Goal: Transaction & Acquisition: Obtain resource

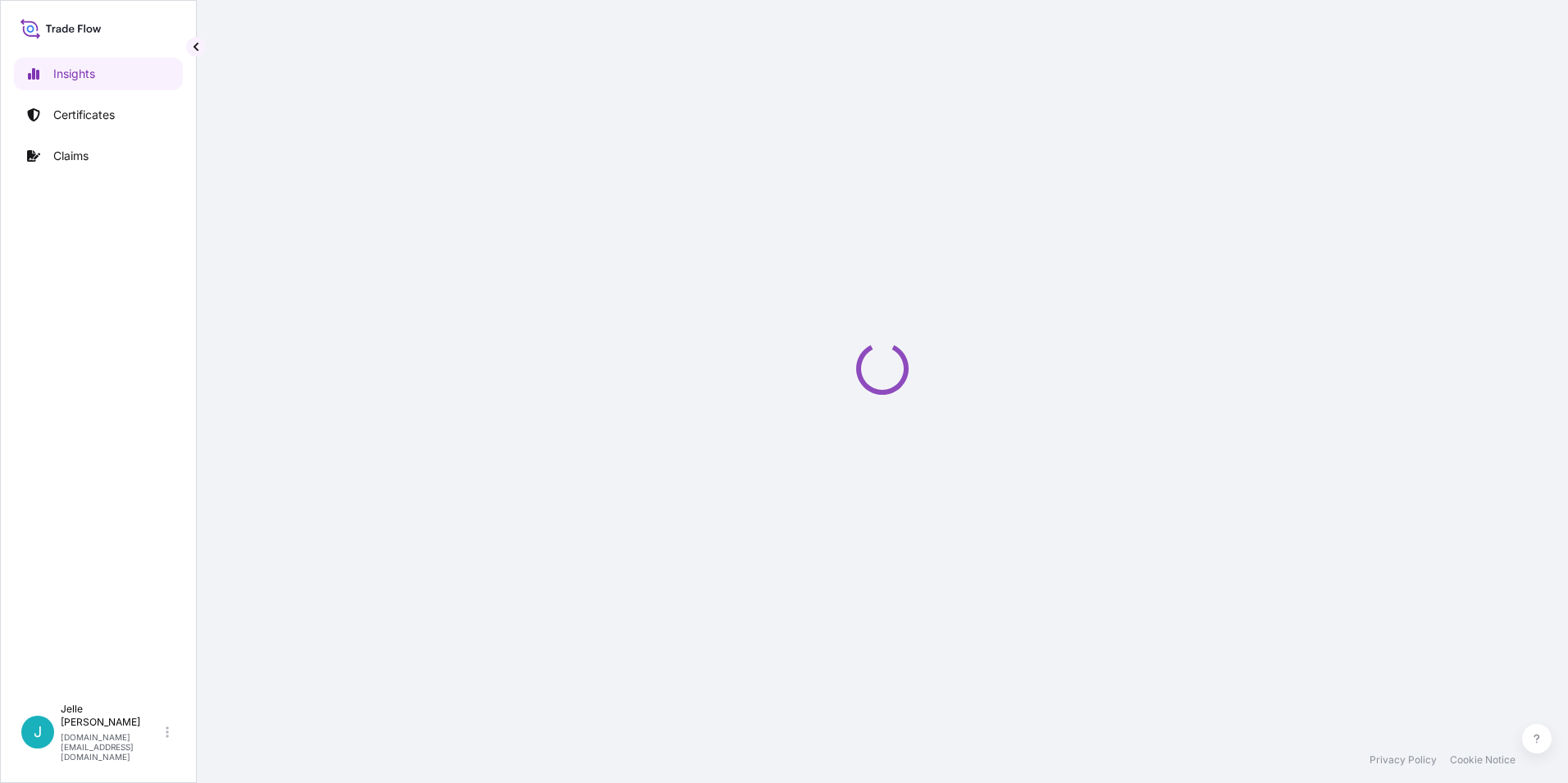
select select "2025"
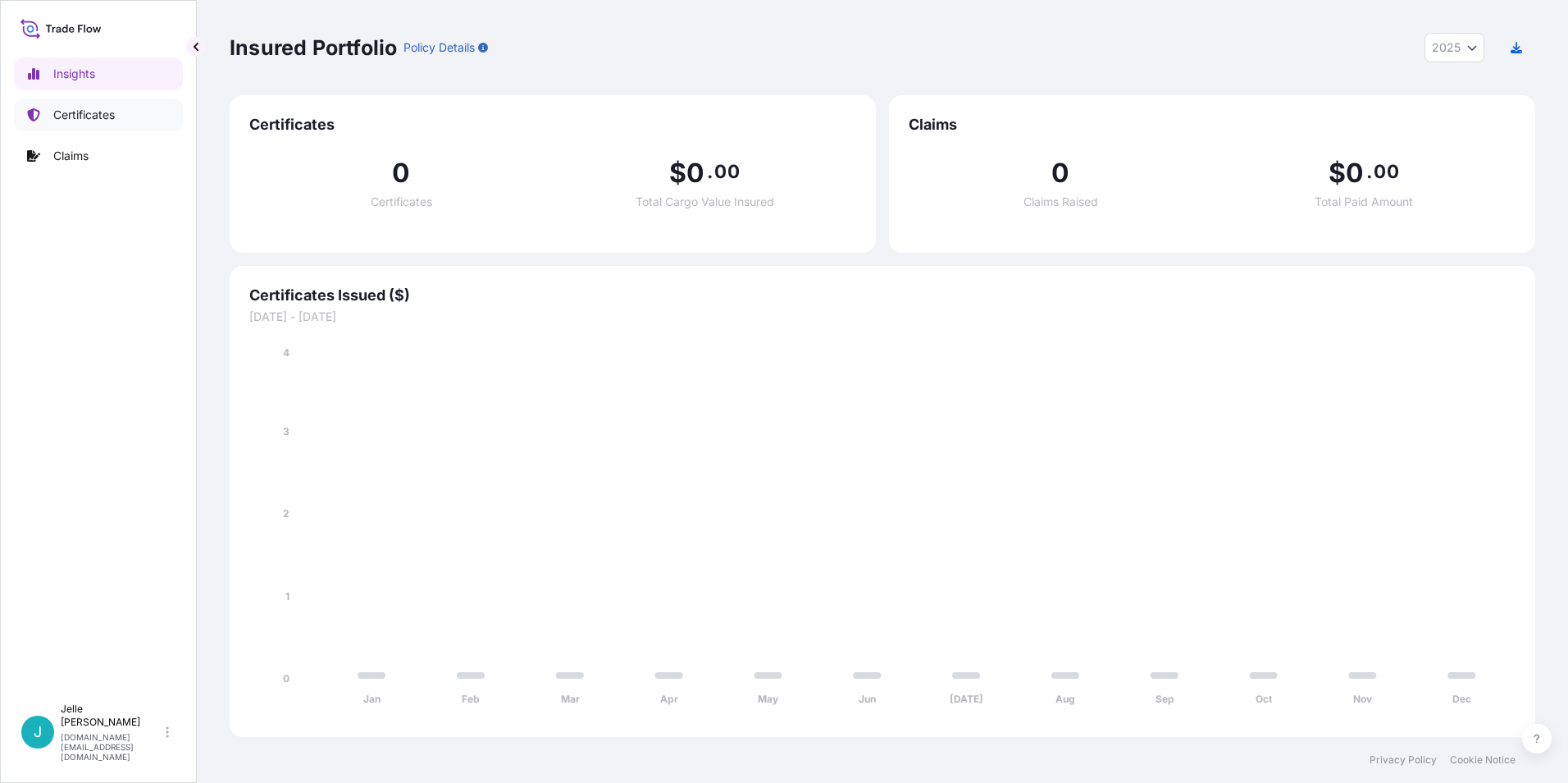
click at [114, 127] on link "Certificates" at bounding box center [98, 114] width 169 height 33
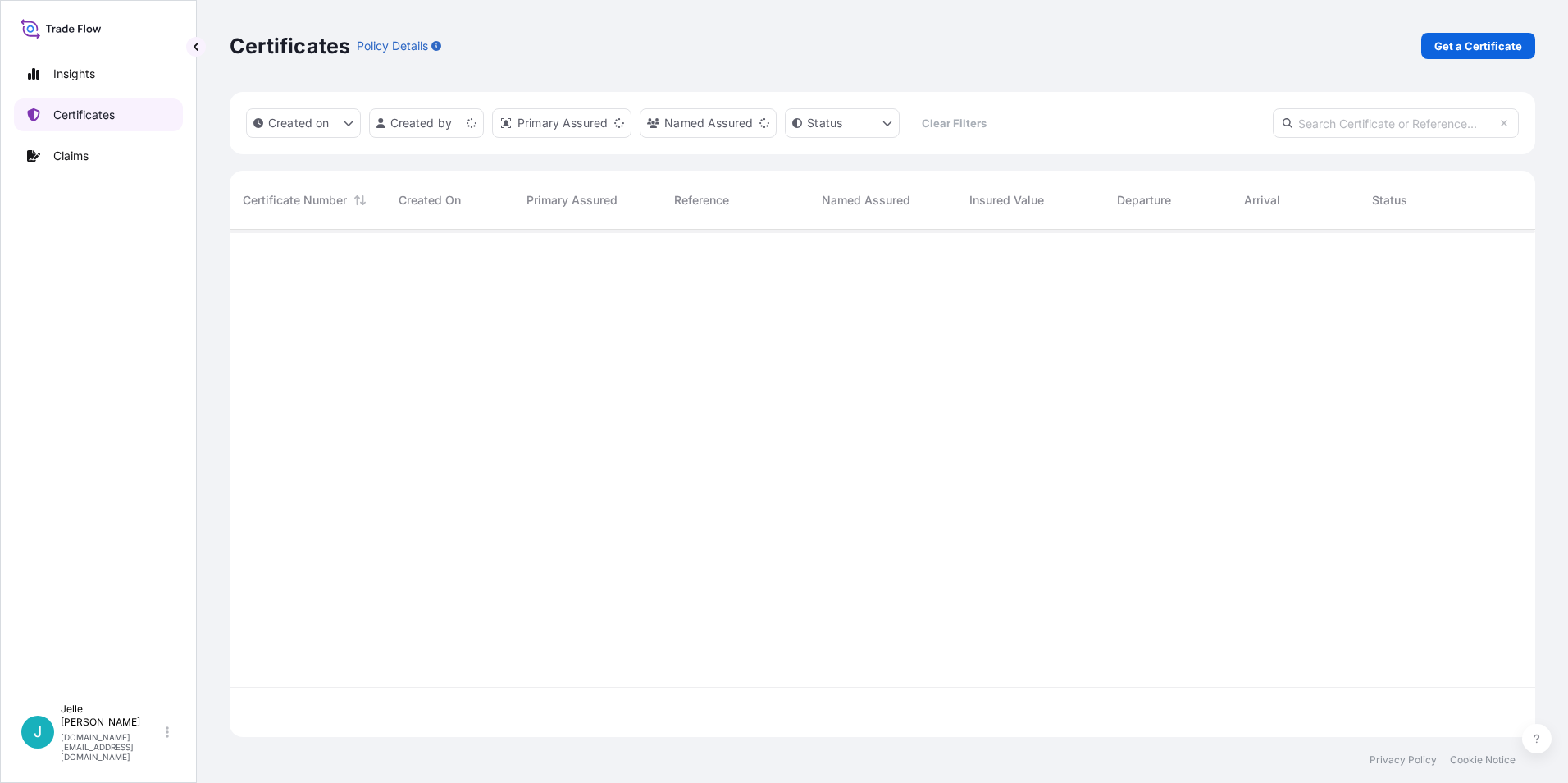
scroll to position [503, 1293]
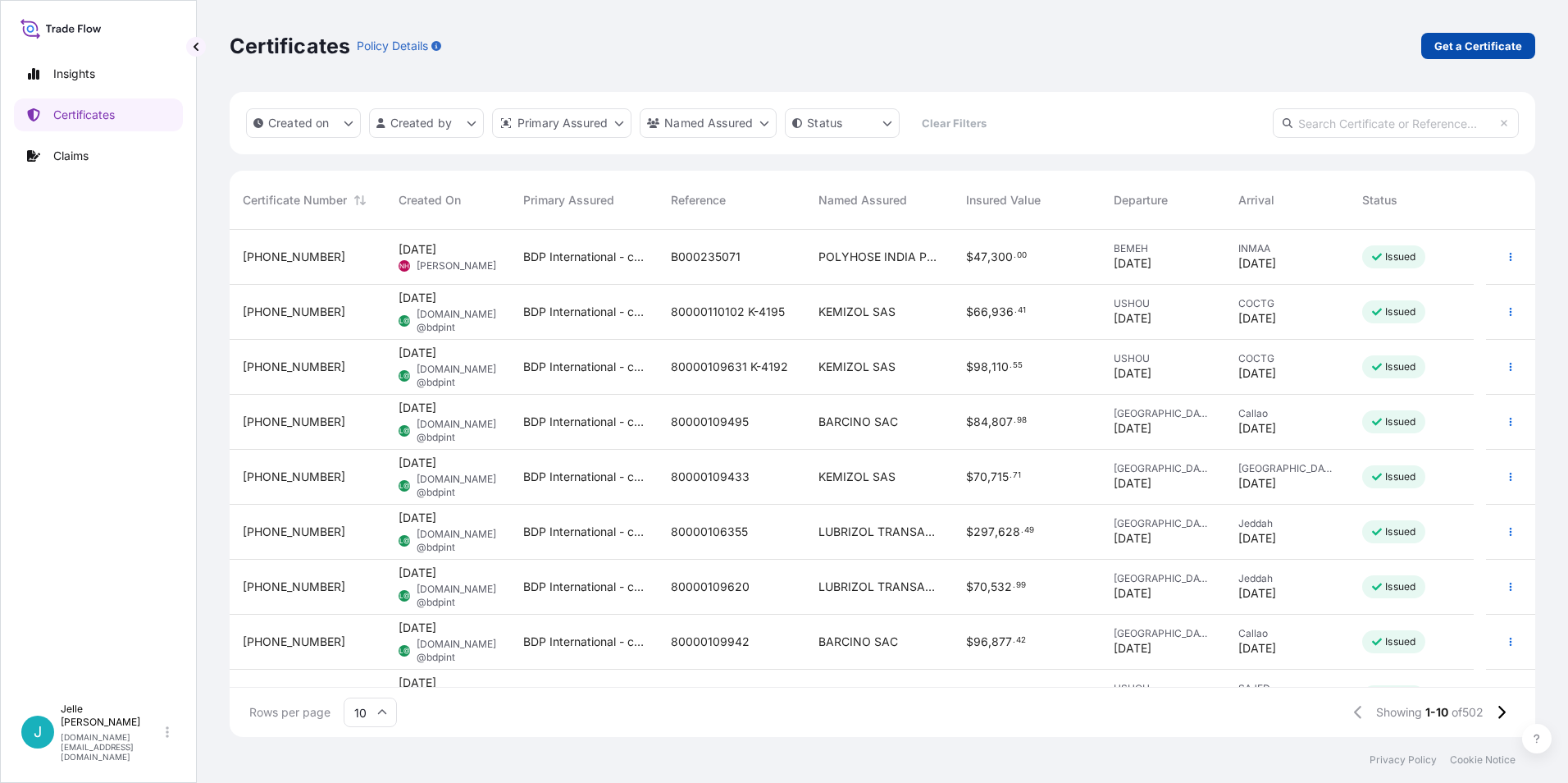
click at [1505, 47] on p "Get a Certificate" at bounding box center [1478, 46] width 88 height 17
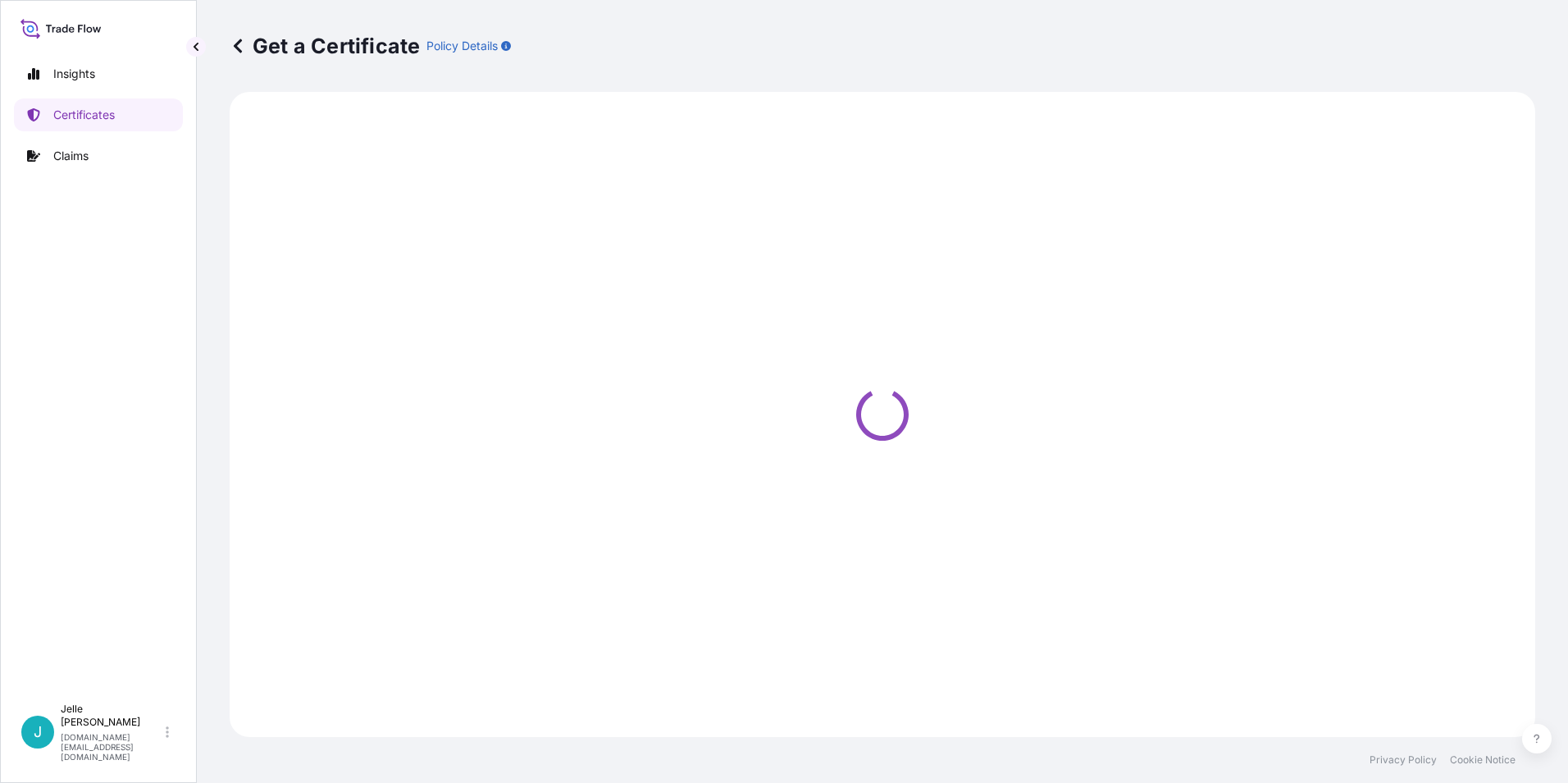
select select "Barge"
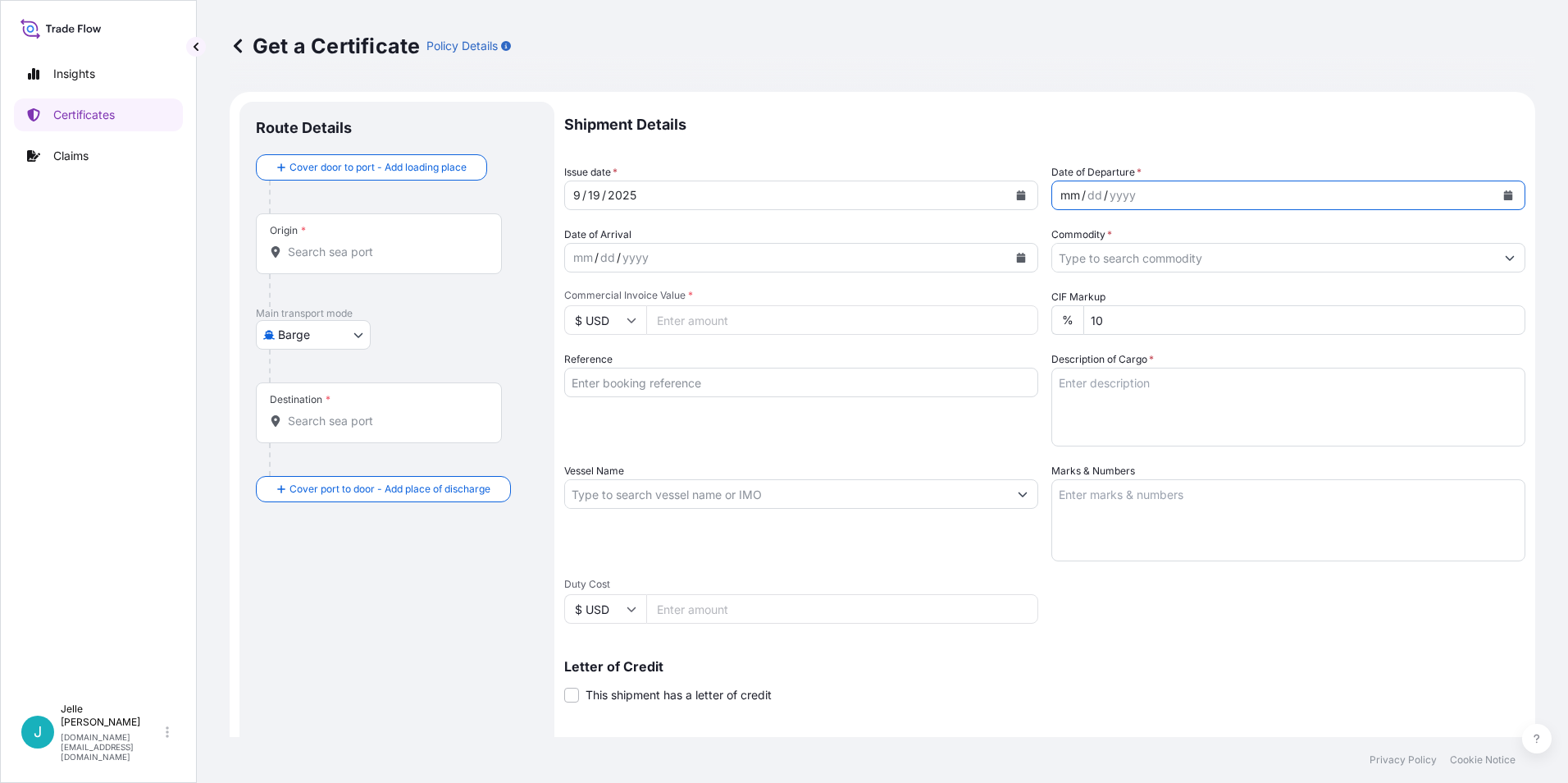
click at [1147, 197] on div "mm / dd / yyyy" at bounding box center [1273, 195] width 443 height 30
click at [1076, 264] on input "Commodity *" at bounding box center [1273, 257] width 443 height 30
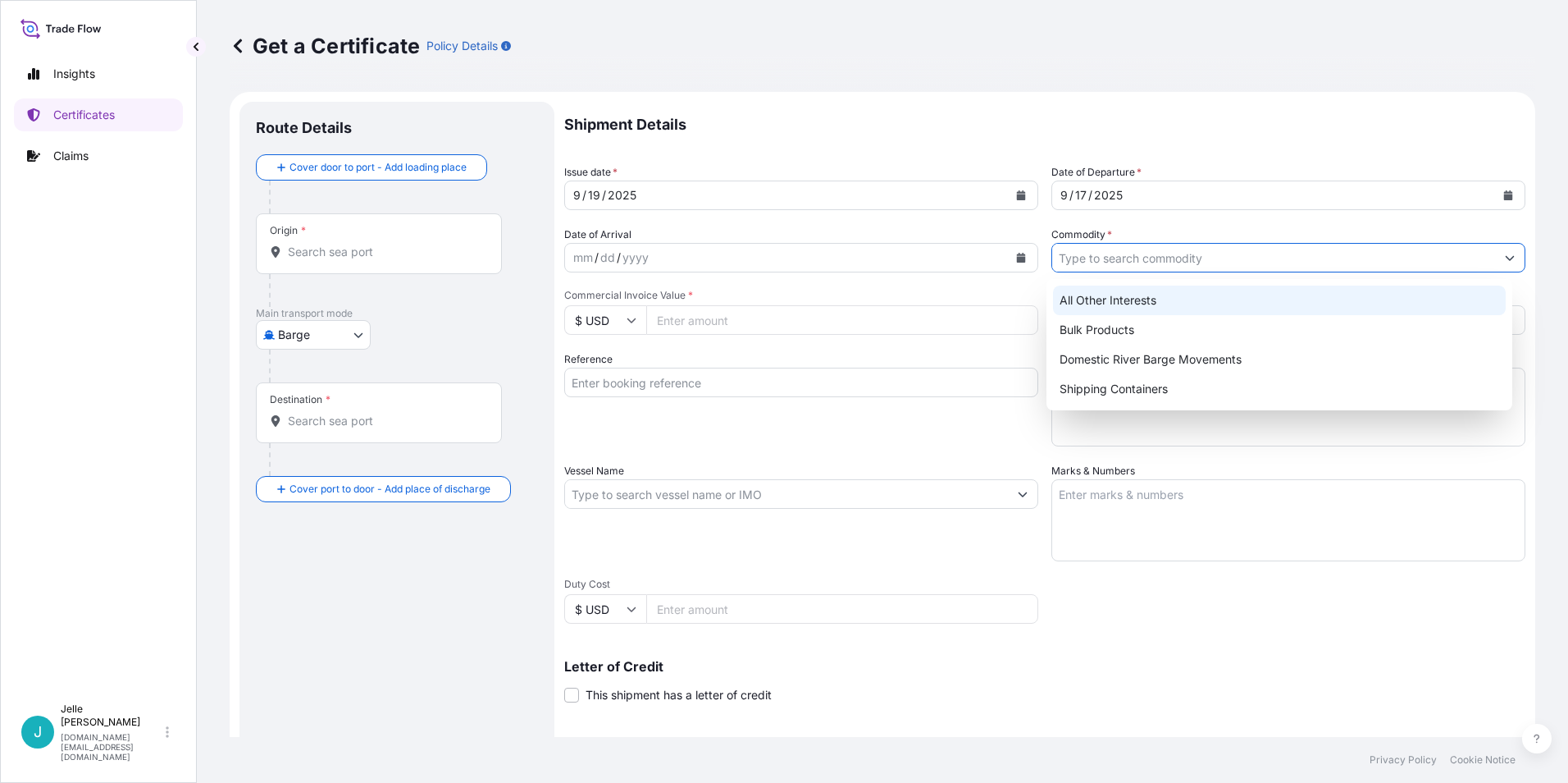
click at [1092, 302] on div "All Other Interests" at bounding box center [1279, 300] width 453 height 30
type input "All Other Interests"
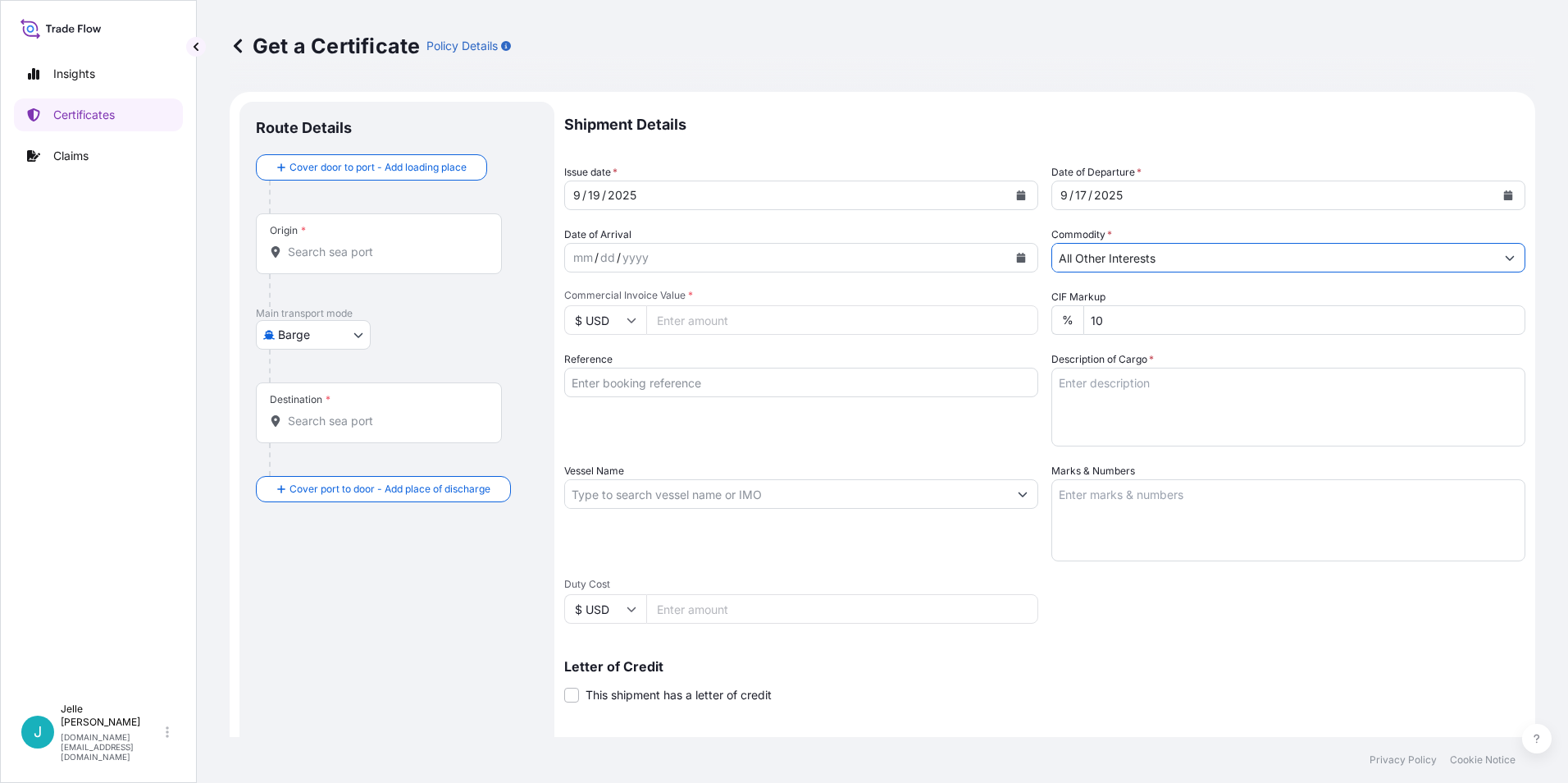
click at [342, 333] on body "2025 4 options available. Insights Certificates Claims J [PERSON_NAME] [DOMAIN_…" at bounding box center [784, 391] width 1568 height 783
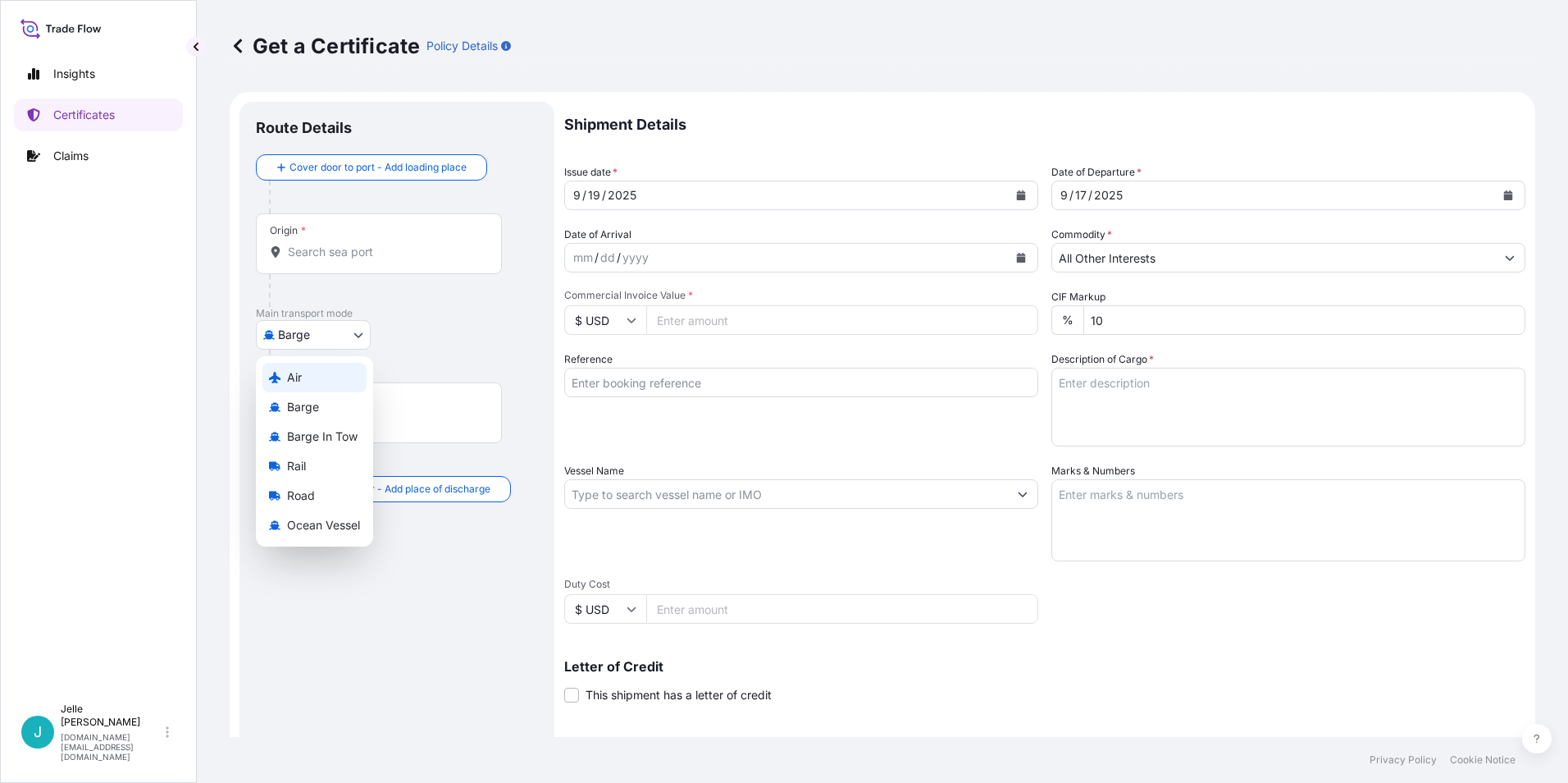
click at [309, 377] on div "Air" at bounding box center [315, 377] width 104 height 30
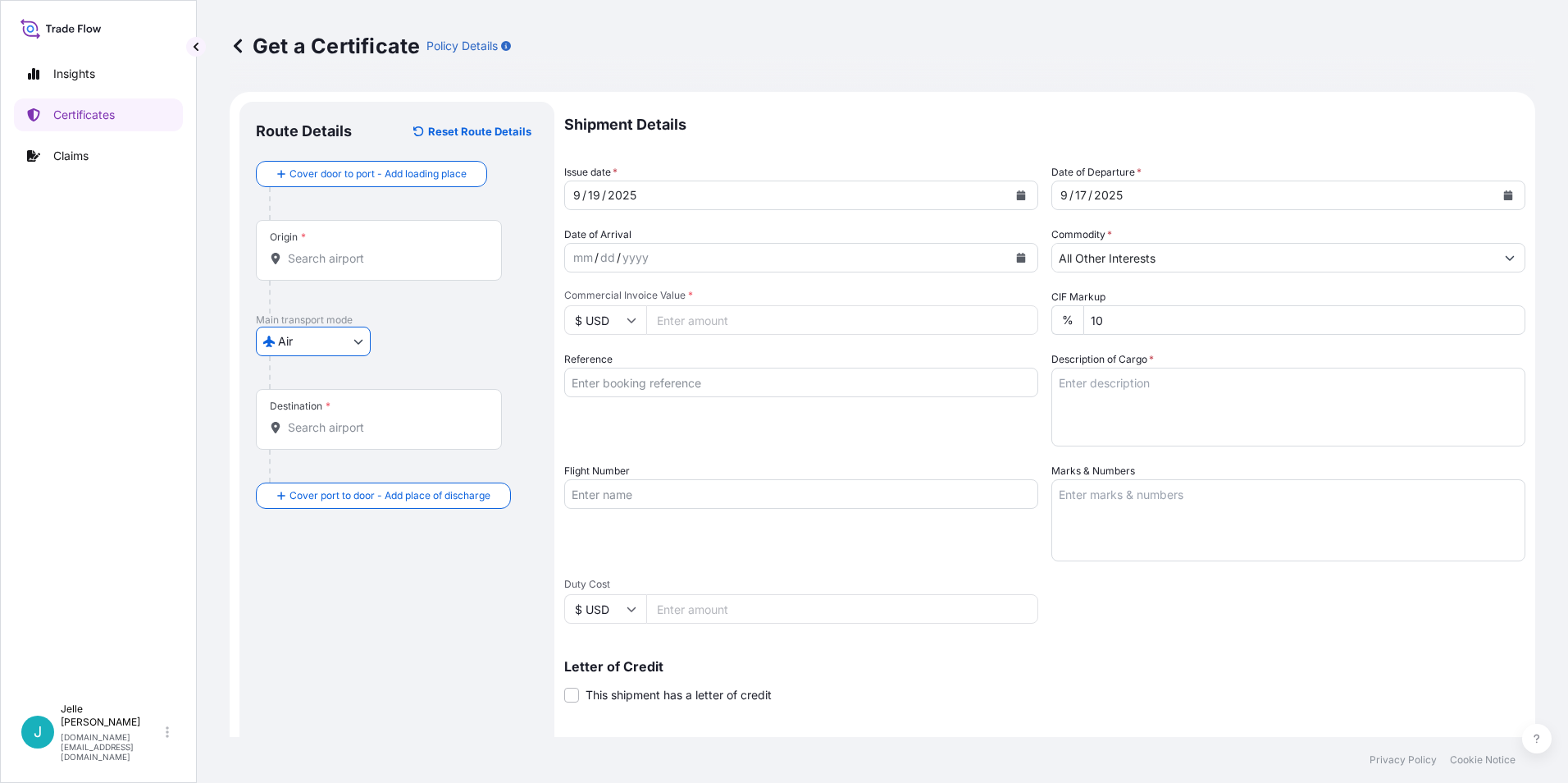
click at [724, 313] on input "Commercial Invoice Value *" at bounding box center [842, 320] width 392 height 30
type input "6978"
click at [776, 287] on div "Shipment Details Issue date * [DATE] Date of Departure * [DATE] Date of Arrival…" at bounding box center [1044, 493] width 961 height 782
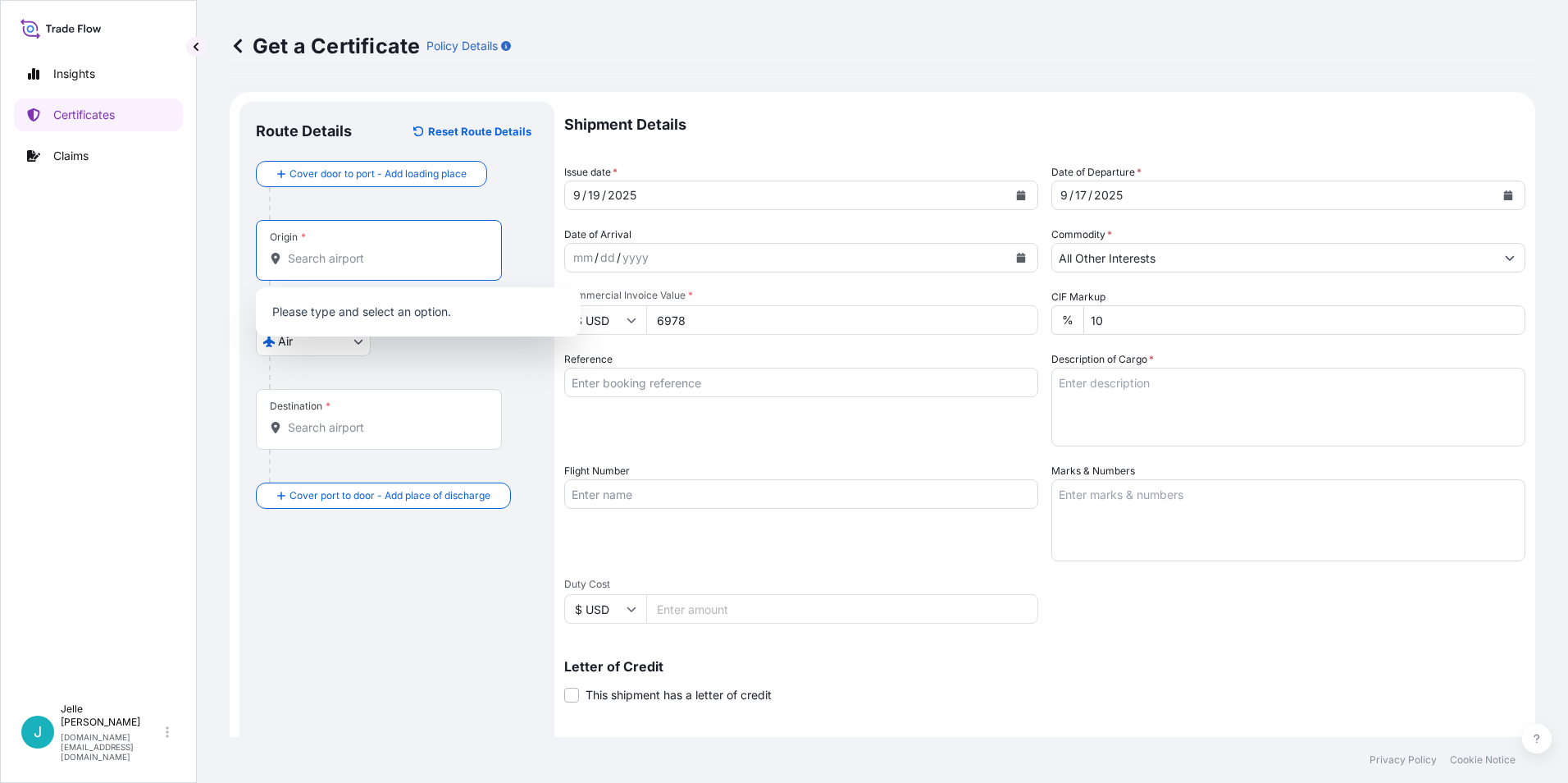
click at [365, 257] on input "Origin *" at bounding box center [384, 258] width 193 height 17
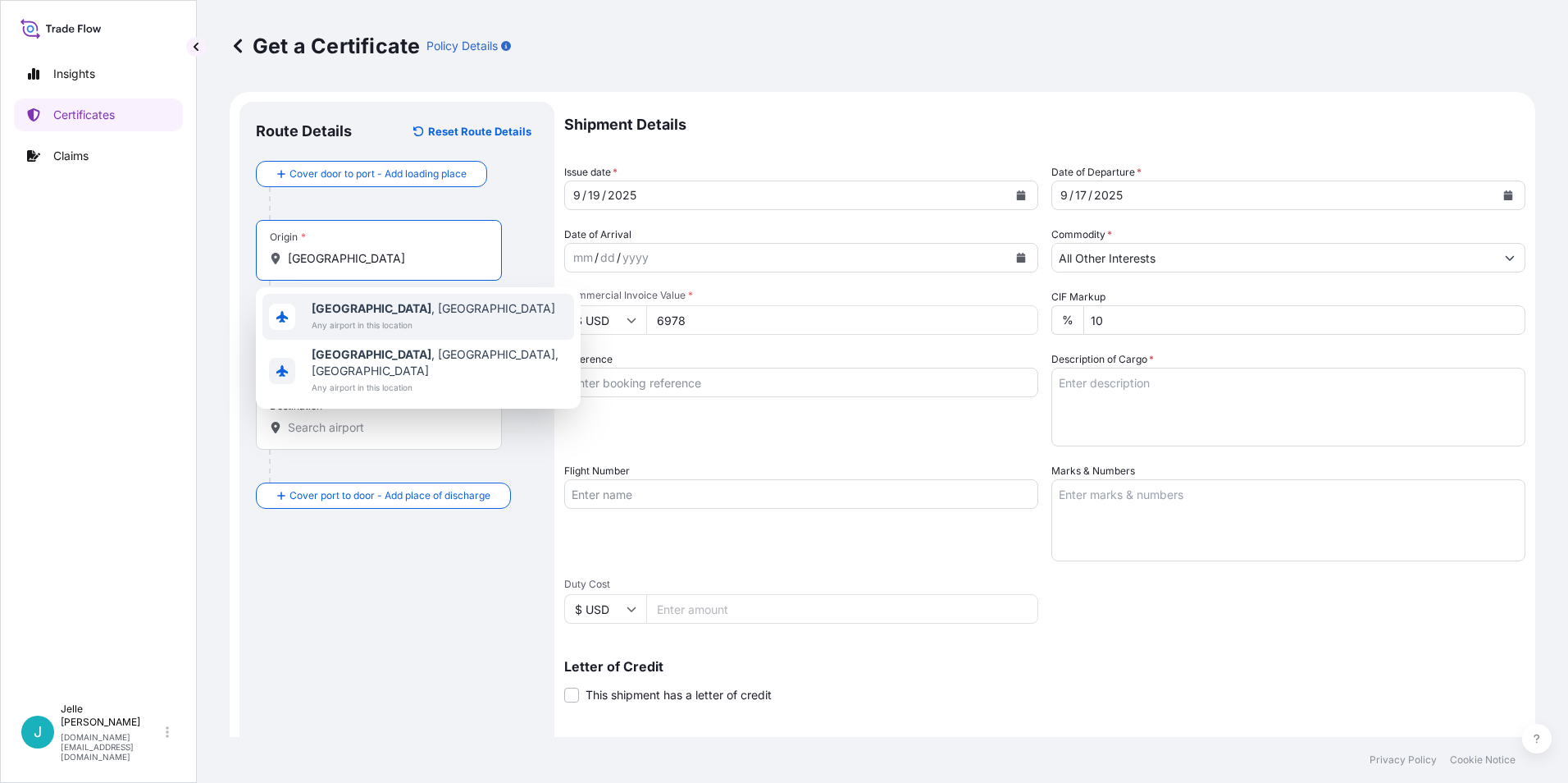
click at [387, 324] on span "Any airport in this location" at bounding box center [434, 325] width 243 height 17
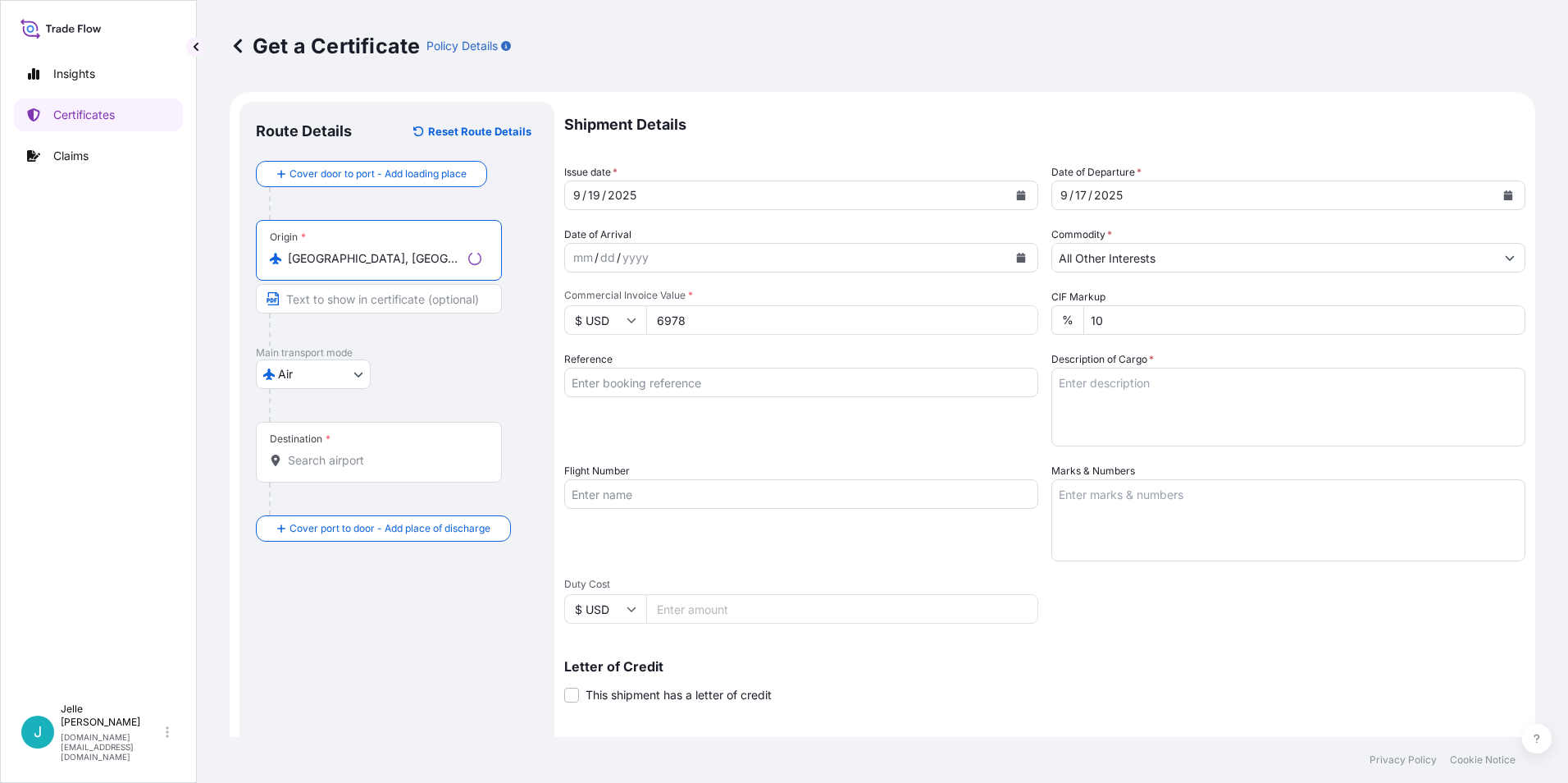
type input "[GEOGRAPHIC_DATA], [GEOGRAPHIC_DATA]"
click at [324, 468] on div "Destination *" at bounding box center [379, 451] width 246 height 60
click at [324, 468] on input "Destination *" at bounding box center [384, 461] width 193 height 17
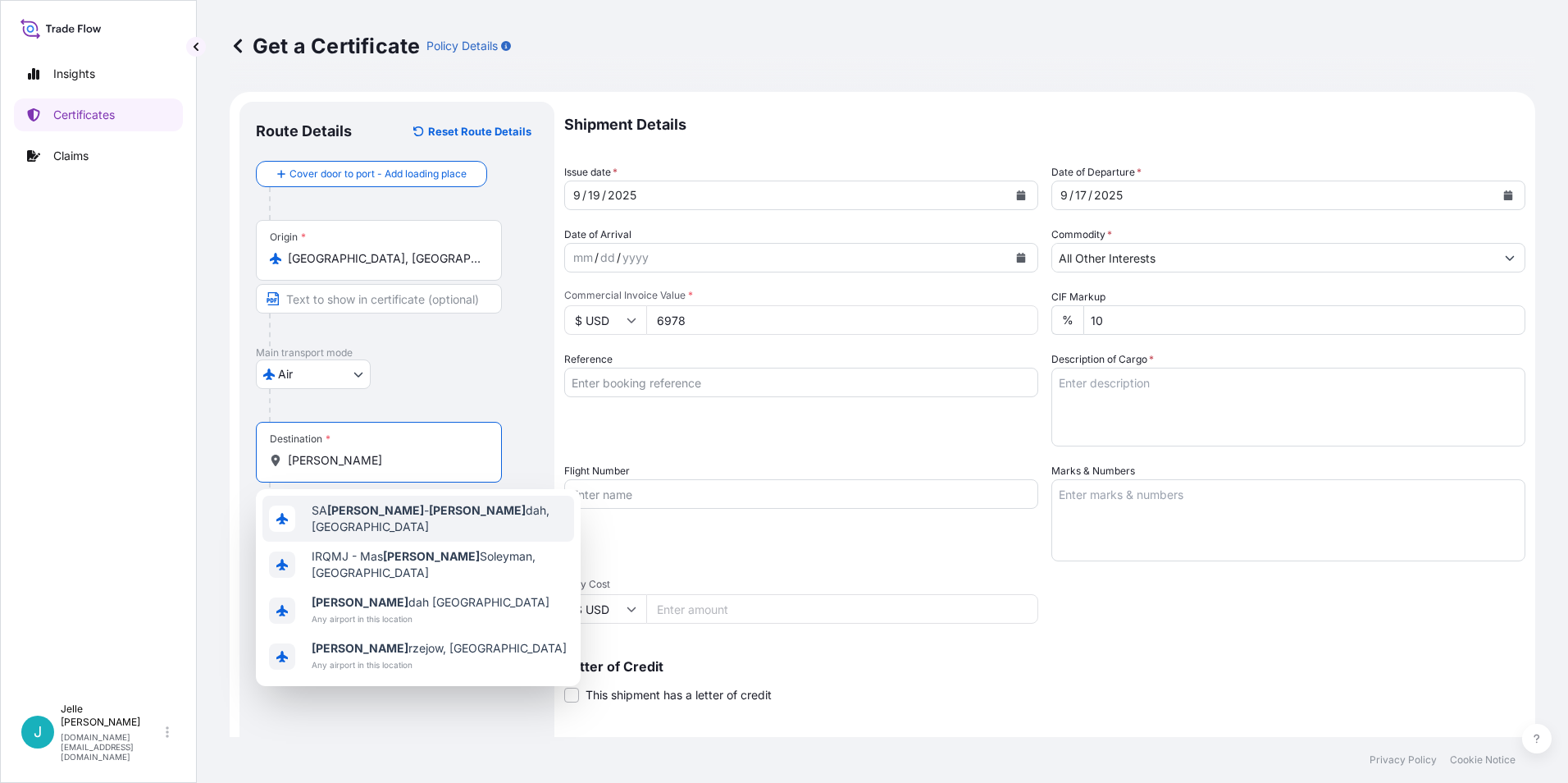
click at [358, 524] on div "SA [PERSON_NAME] dah, [GEOGRAPHIC_DATA]" at bounding box center [419, 517] width 312 height 46
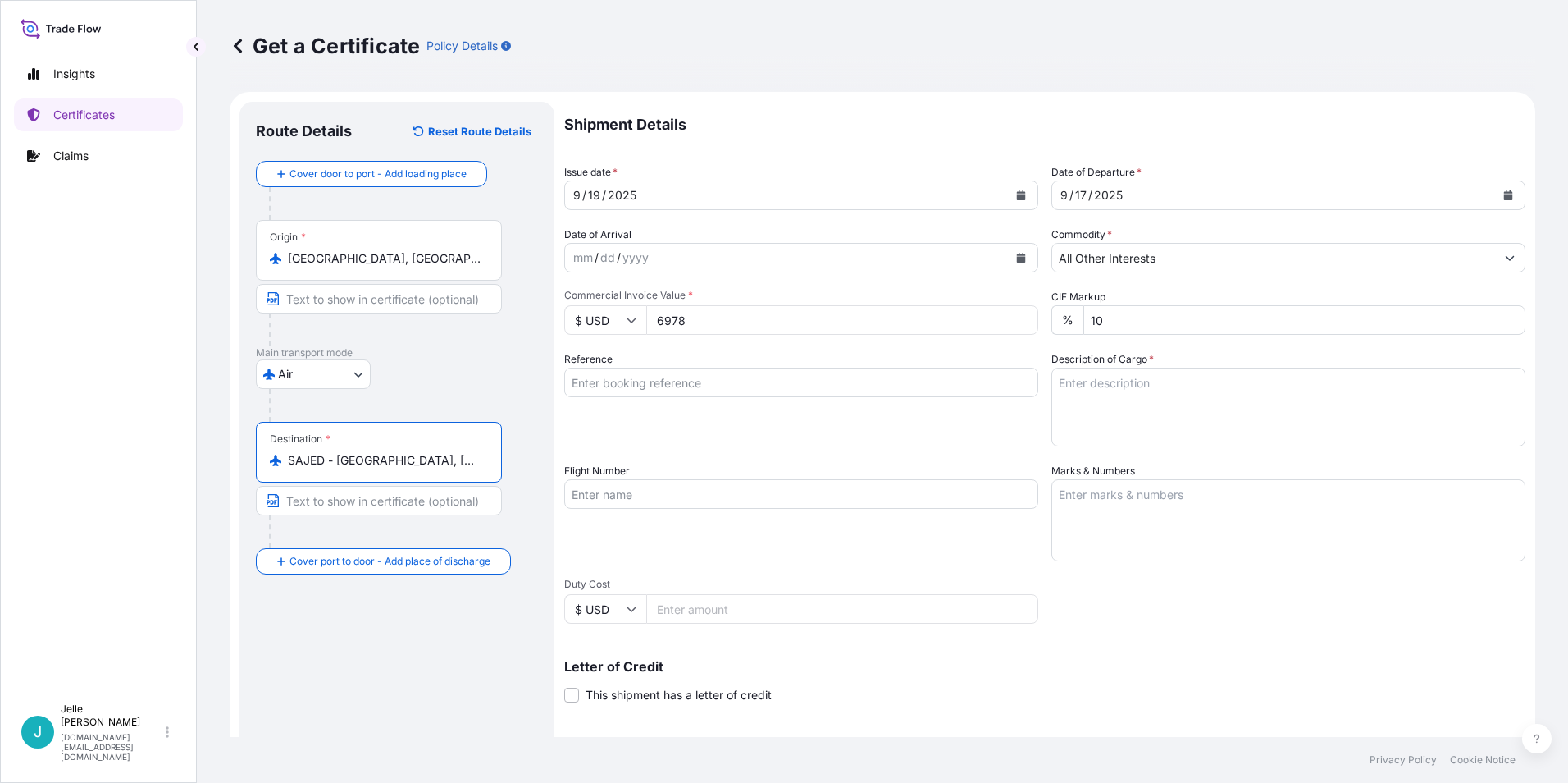
type input "SAJED - [GEOGRAPHIC_DATA], [GEOGRAPHIC_DATA]"
click at [1186, 397] on textarea "Description of Cargo *" at bounding box center [1288, 407] width 473 height 79
paste textarea "CARBOPOL® 940 POLYMER, BOX"
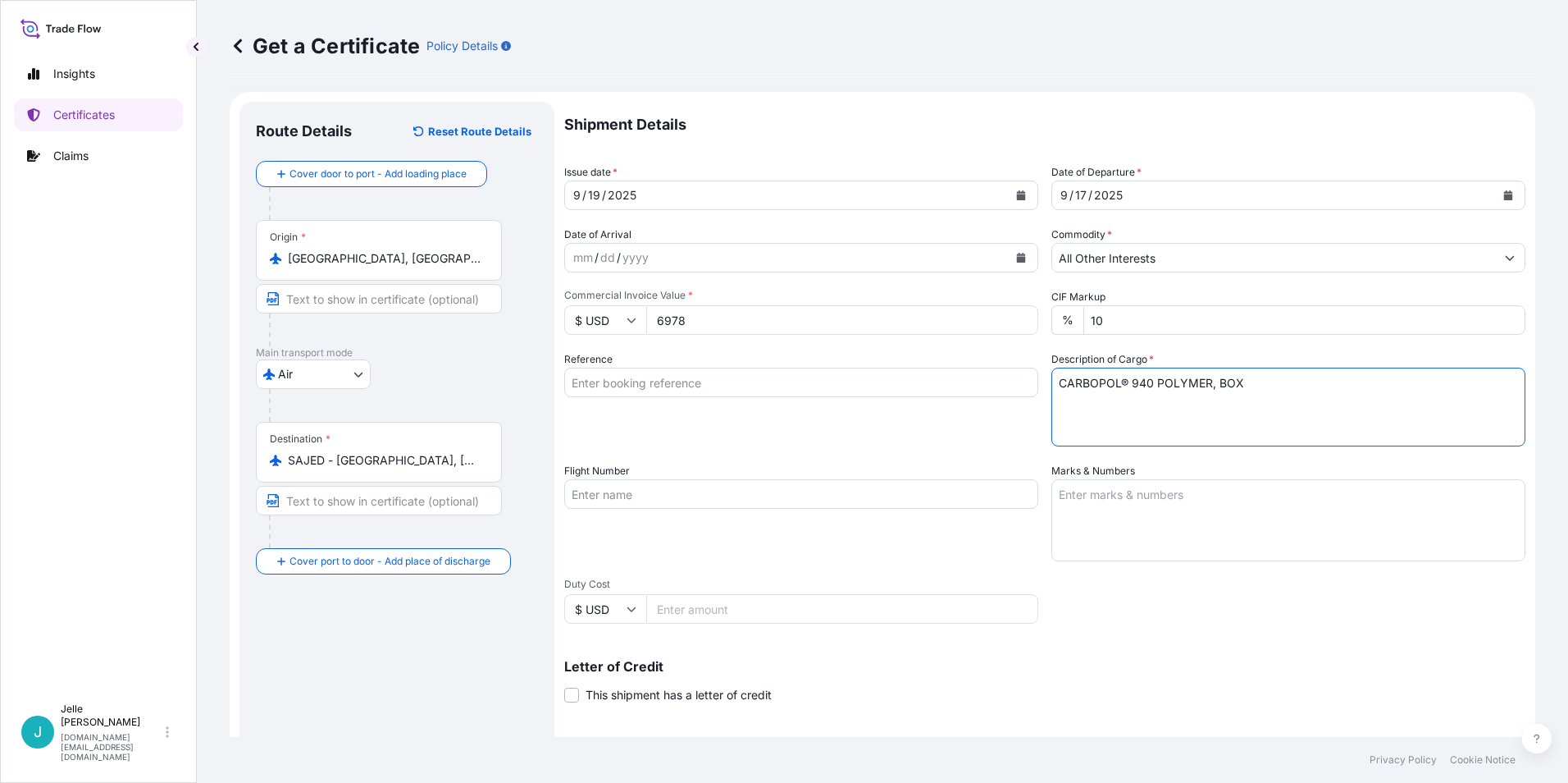
click at [1306, 373] on textarea "CARBOPOL® 940 POLYMER, BOX" at bounding box center [1288, 407] width 473 height 79
paste textarea "CARBOPOL® ETD 2020 POLYMER, BOX"
type textarea "CARBOPOL® 940 POLYMER, BOX CARBOPOL® ETD 2020 POLYMER, BOX"
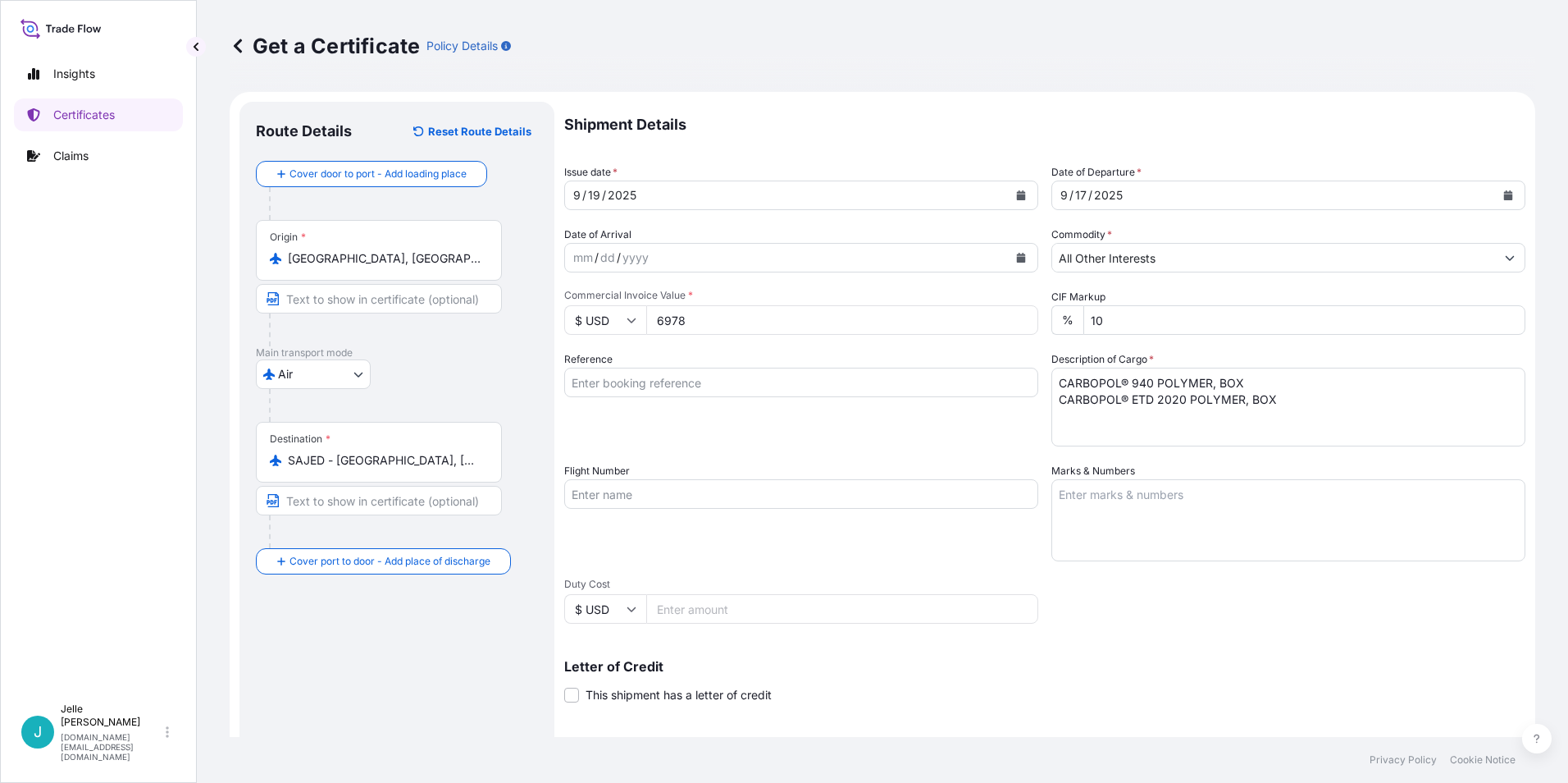
click at [881, 420] on div "Reference" at bounding box center [801, 398] width 473 height 95
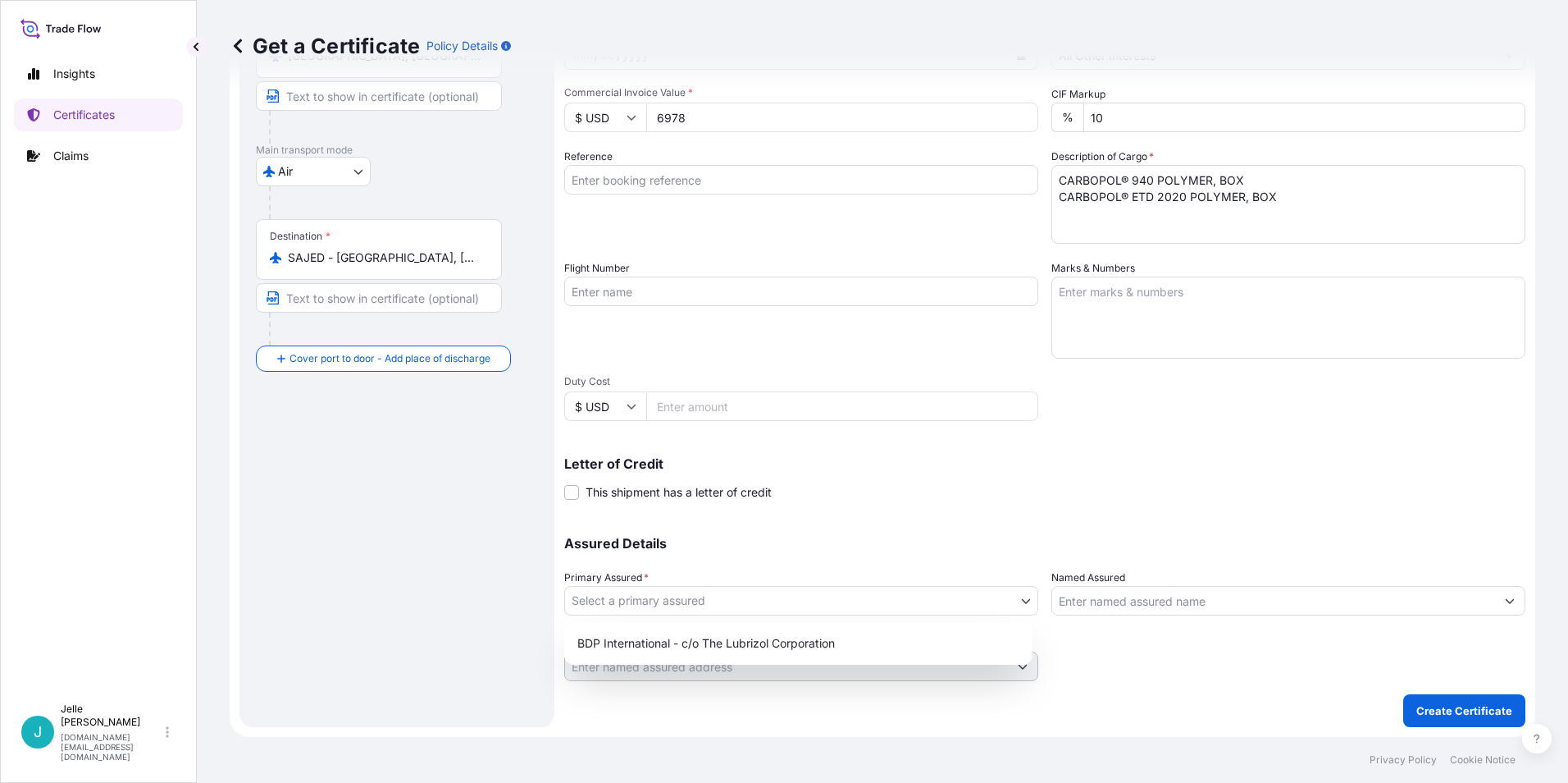
click at [831, 614] on body "Insights Certificates Claims J [PERSON_NAME] [DOMAIN_NAME][EMAIL_ADDRESS][DOMAI…" at bounding box center [784, 391] width 1568 height 783
click at [842, 633] on div "BDP International - c/o The Lubrizol Corporation" at bounding box center [798, 644] width 455 height 30
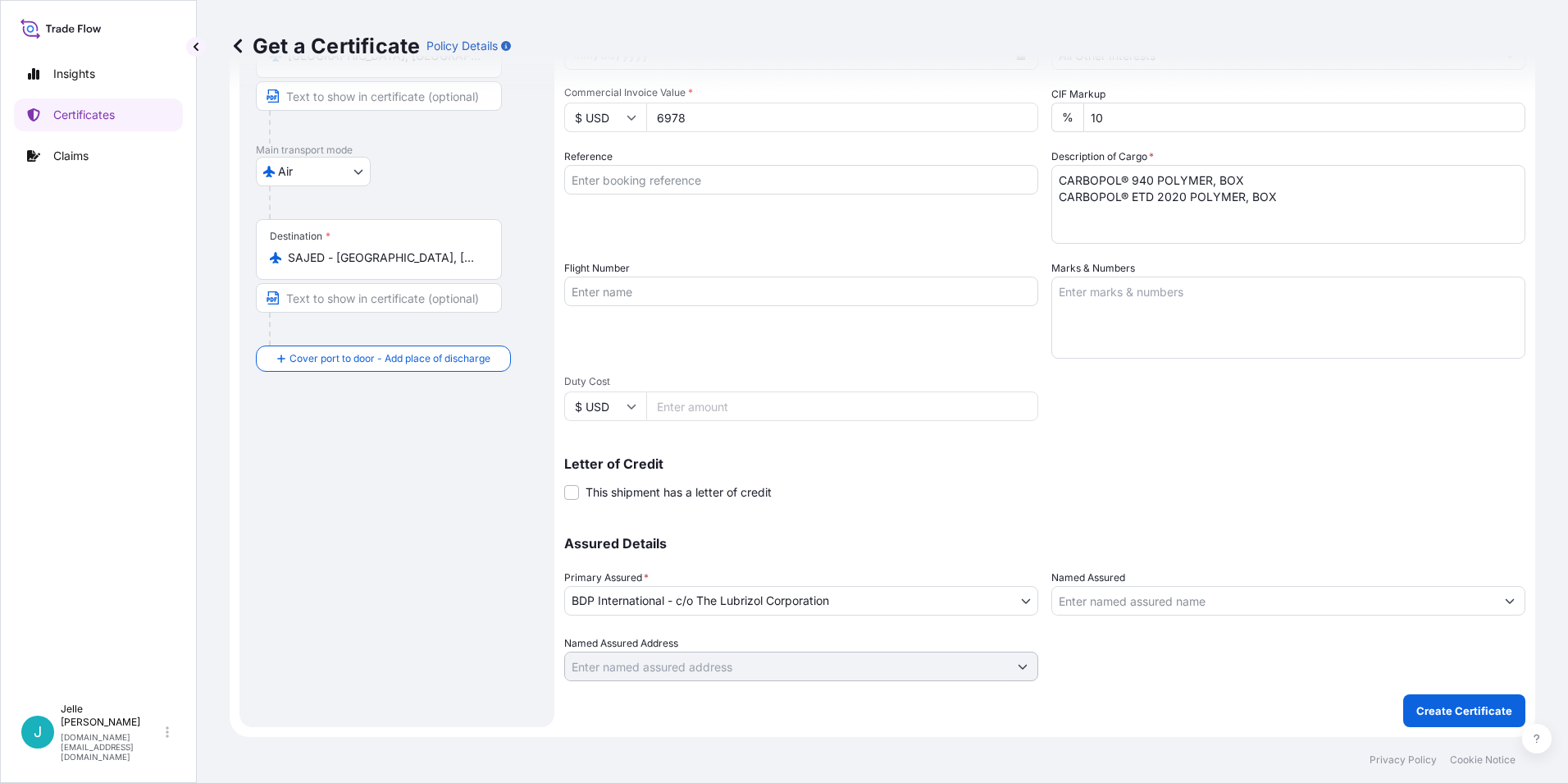
click at [1210, 583] on div "Named Assured" at bounding box center [1288, 592] width 473 height 46
click at [1210, 597] on input "Named Assured" at bounding box center [1273, 601] width 443 height 30
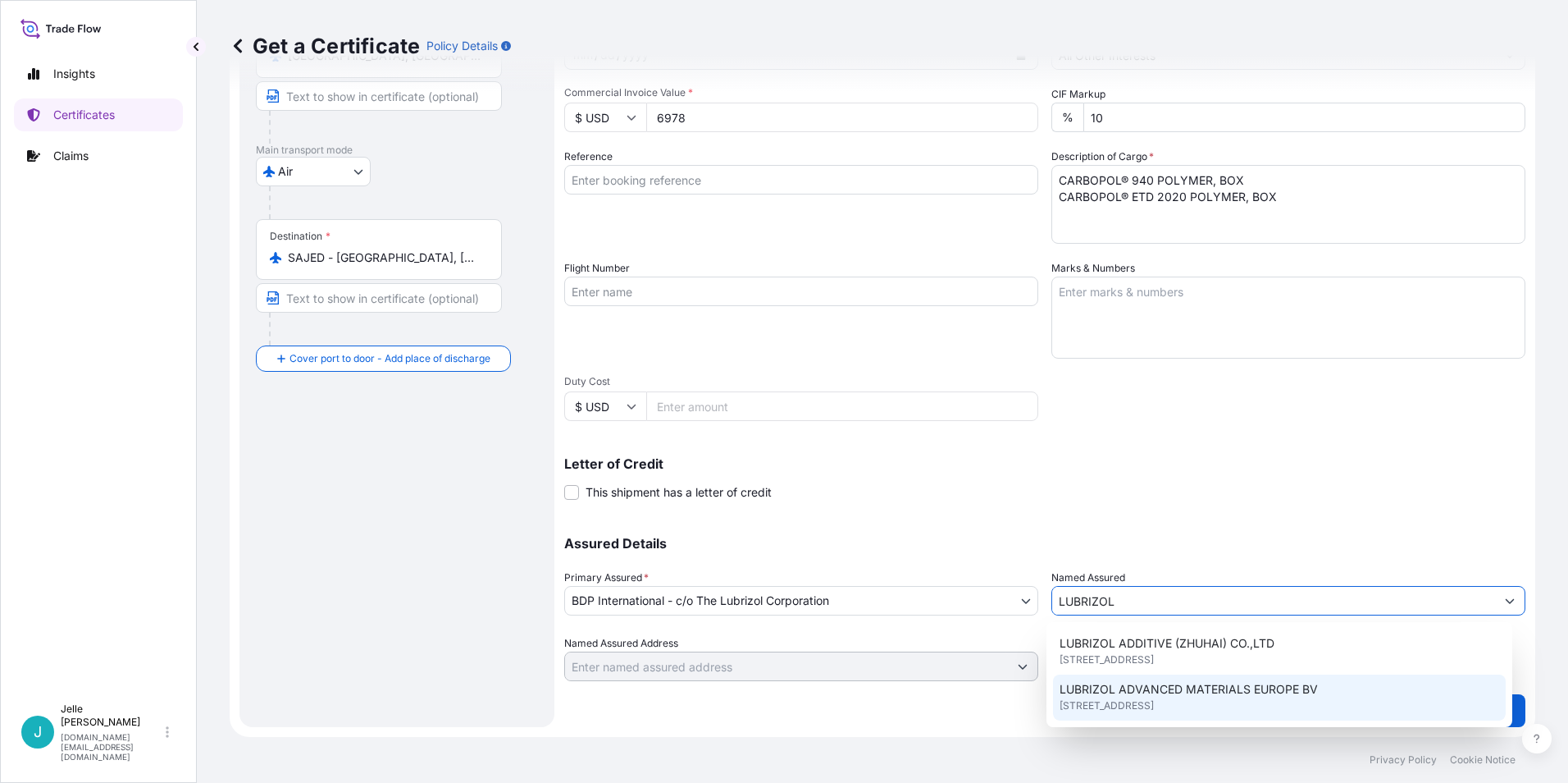
click at [1194, 685] on span "LUBRIZOL ADVANCED MATERIALS EUROPE BV" at bounding box center [1188, 689] width 258 height 17
type input "LUBRIZOL ADVANCED MATERIALS EUROPE BV"
type input "[STREET_ADDRESS]"
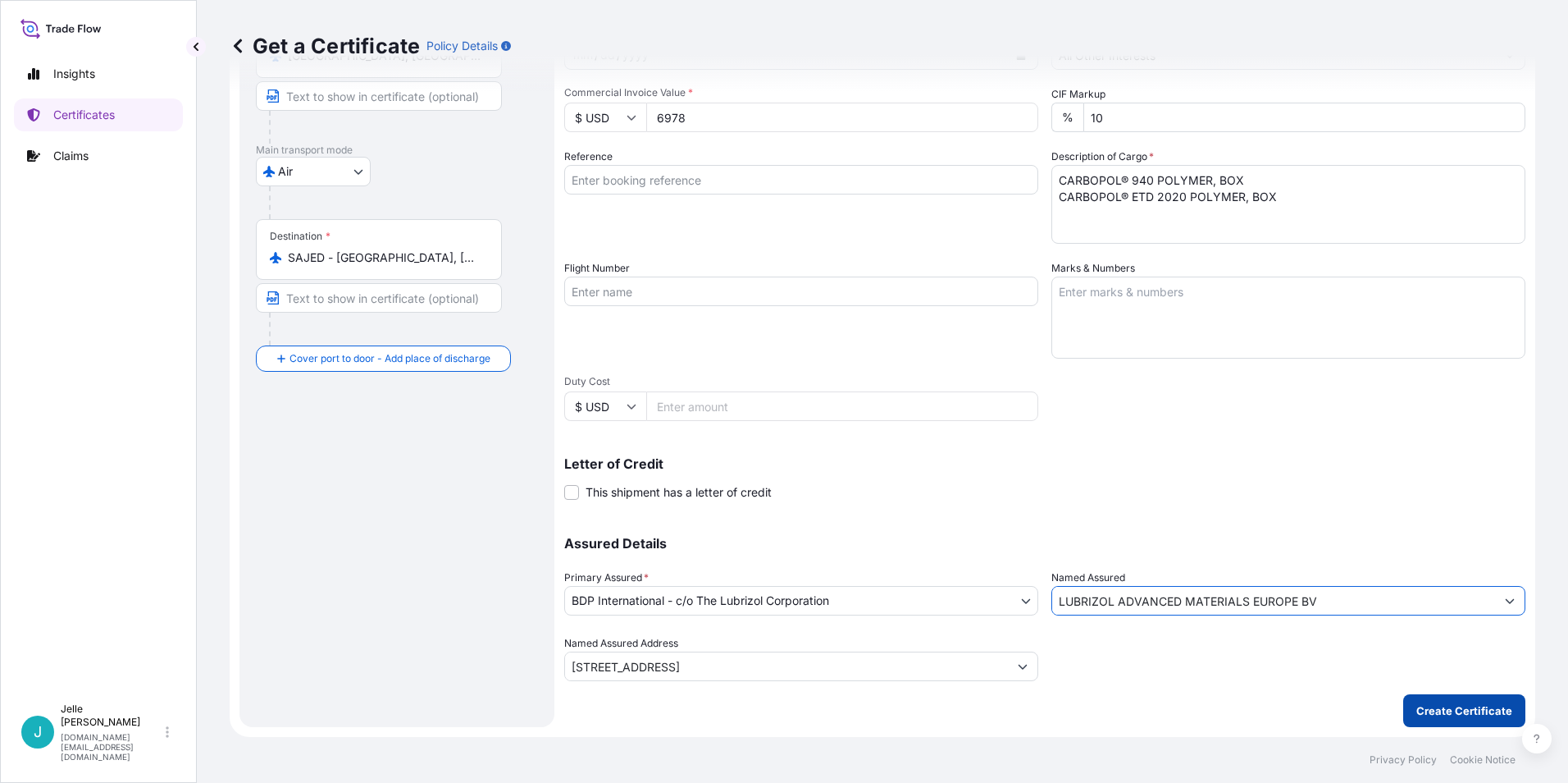
type input "LUBRIZOL ADVANCED MATERIALS EUROPE BV"
click at [1432, 710] on p "Create Certificate" at bounding box center [1463, 711] width 96 height 17
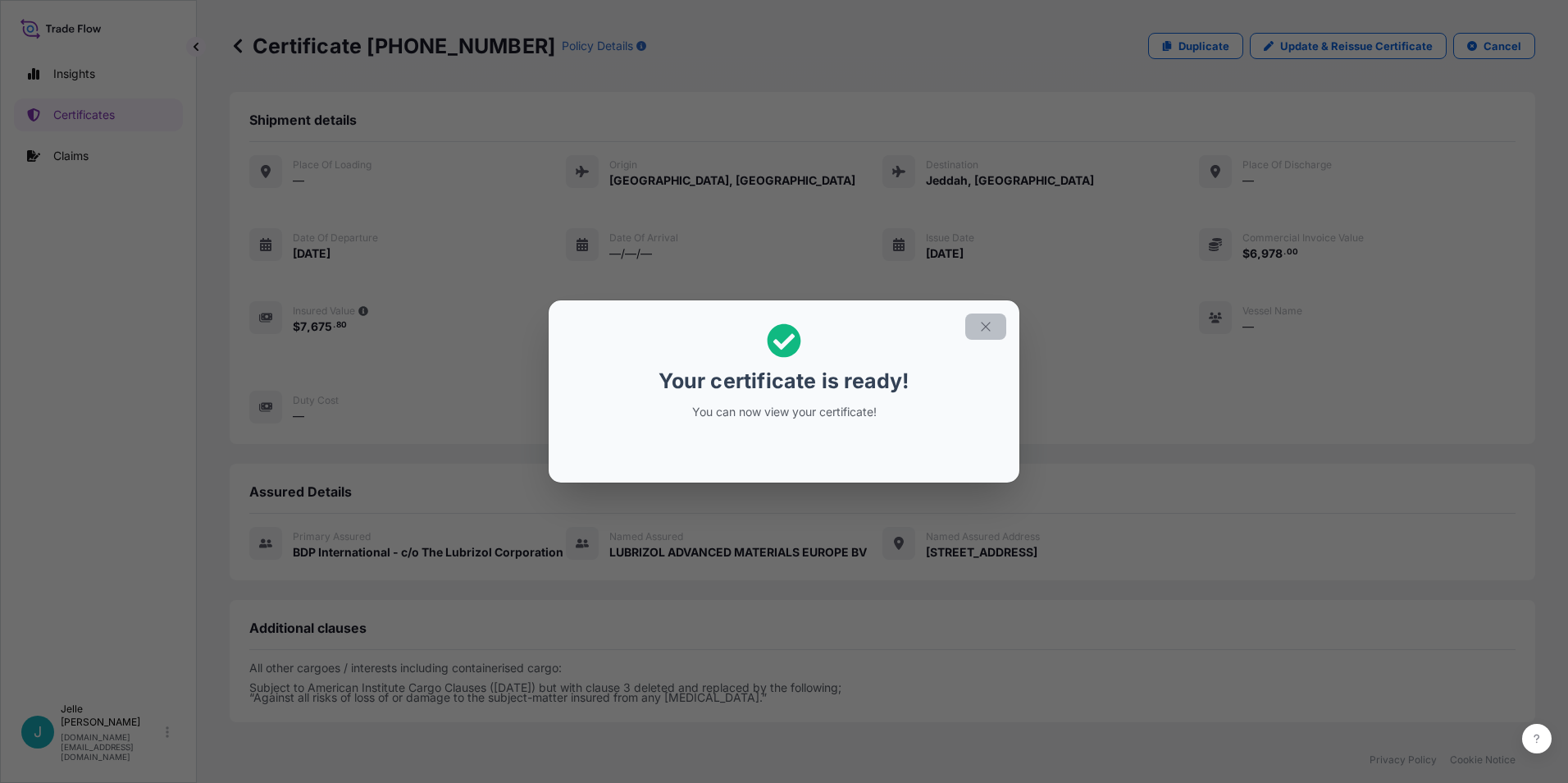
click at [985, 326] on icon "button" at bounding box center [985, 326] width 9 height 9
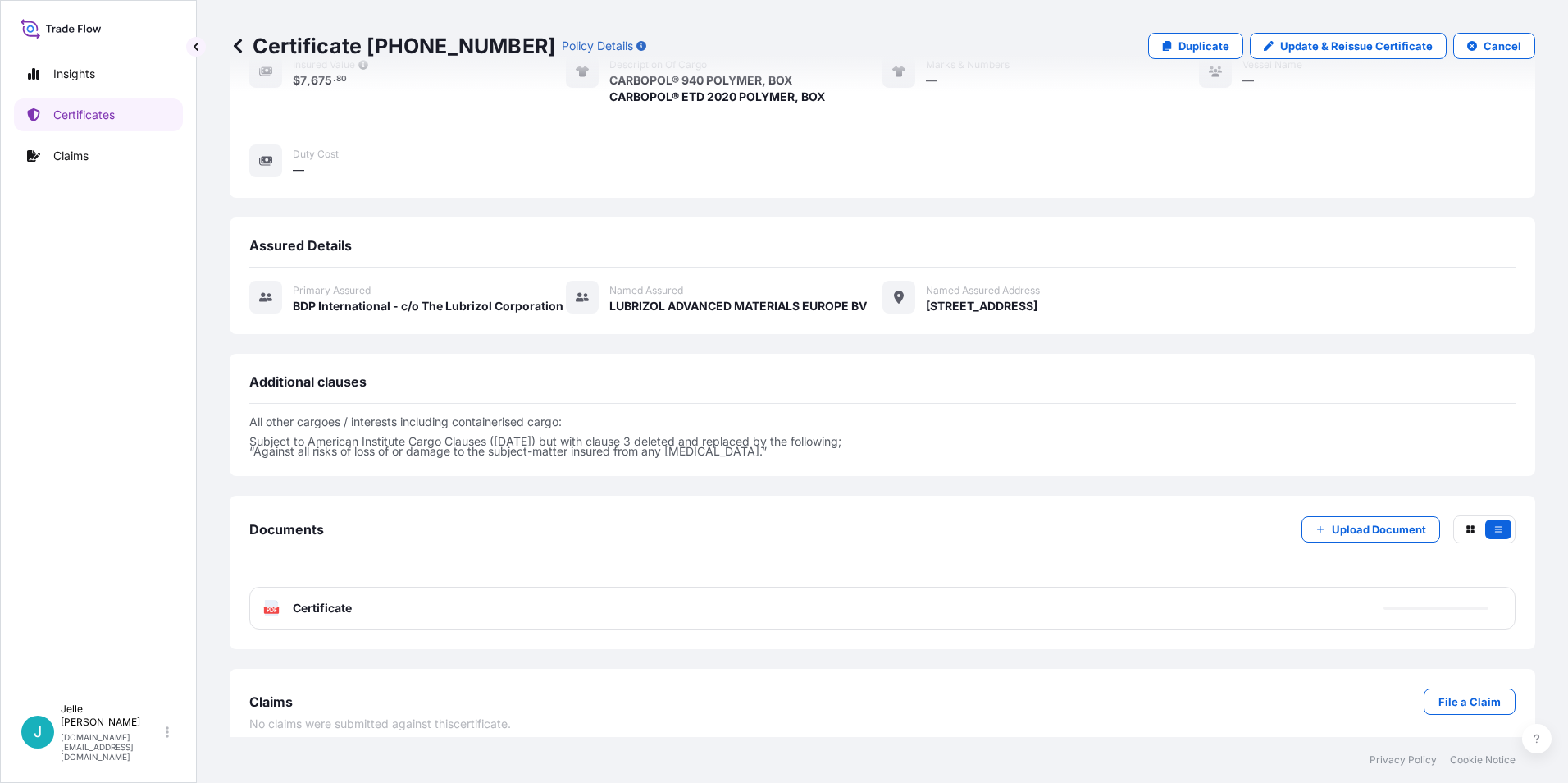
scroll to position [261, 0]
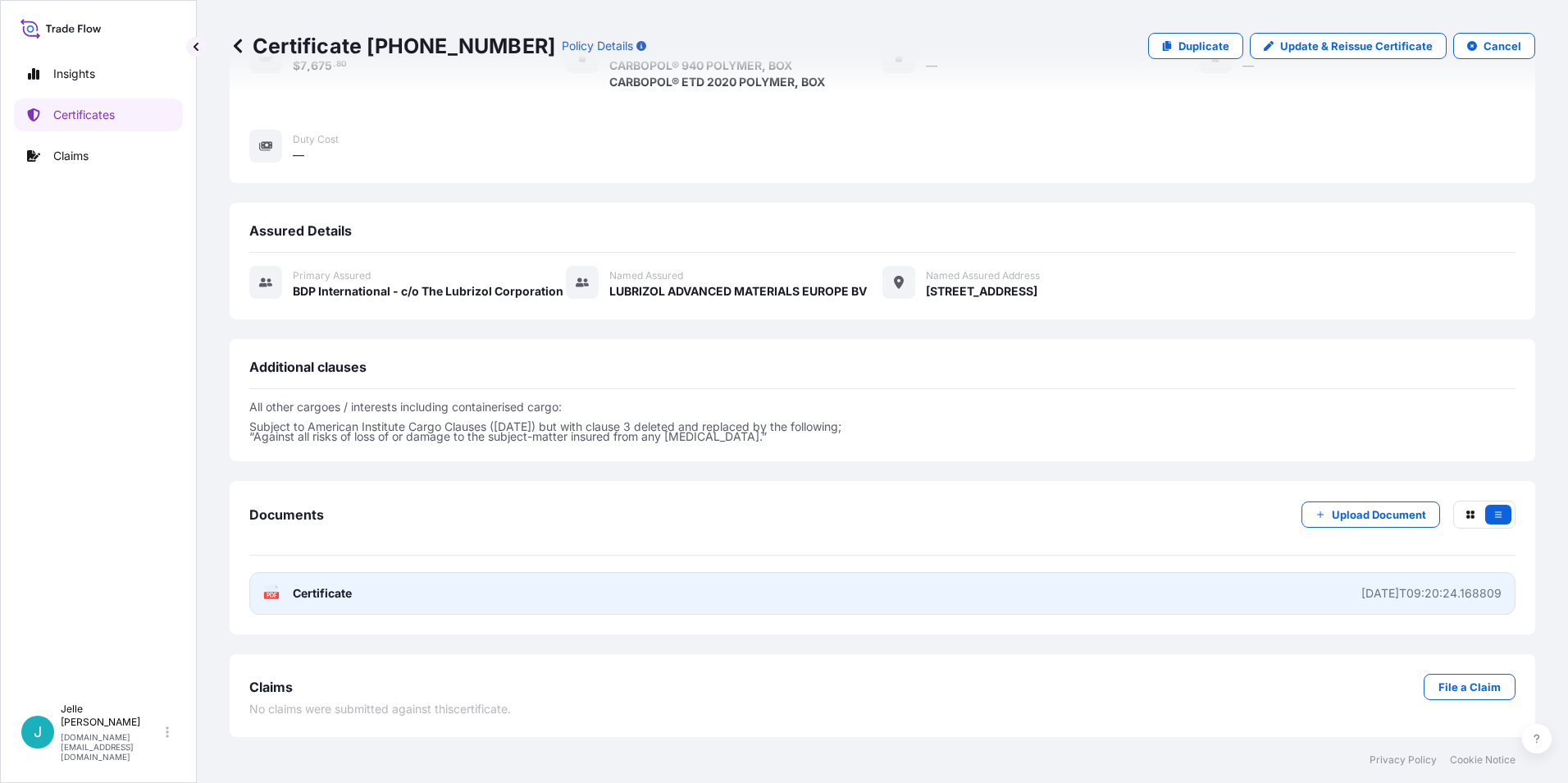
click at [1203, 590] on link "PDF Certificate [DATE]T09:20:24.168809" at bounding box center [882, 594] width 1266 height 43
